Goal: Task Accomplishment & Management: Complete application form

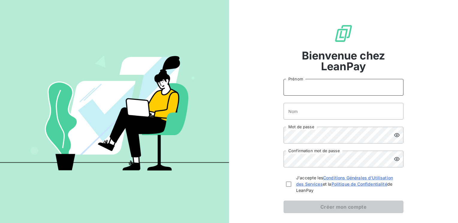
click at [305, 89] on input "Prénom" at bounding box center [343, 87] width 120 height 17
type input "[PERSON_NAME]"
type input "LE DELEZIR"
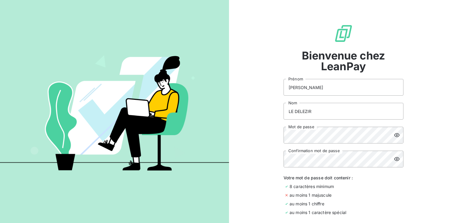
click at [393, 134] on icon at bounding box center [396, 135] width 6 height 6
click at [394, 134] on icon at bounding box center [396, 135] width 5 height 4
click at [394, 134] on icon at bounding box center [396, 135] width 6 height 6
click at [268, 135] on div "Bienvenue chez LeanPay [PERSON_NAME] LE DELEZIR Nom Mot de passe Confirmation m…" at bounding box center [343, 143] width 229 height 286
click at [394, 161] on icon at bounding box center [396, 159] width 6 height 6
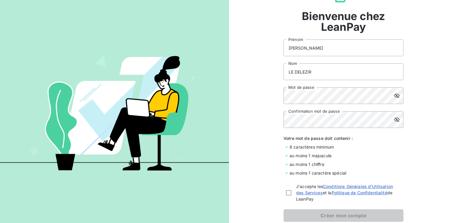
scroll to position [73, 0]
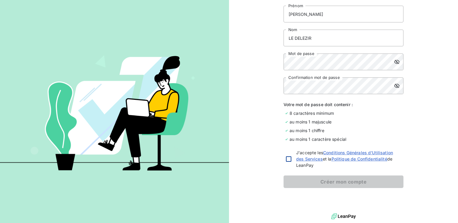
click at [287, 160] on div at bounding box center [288, 159] width 5 height 5
checkbox input "true"
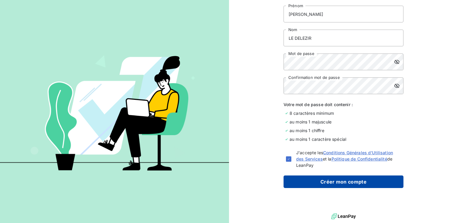
click at [314, 183] on button "Créer mon compte" at bounding box center [343, 182] width 120 height 13
